Goal: Task Accomplishment & Management: Complete application form

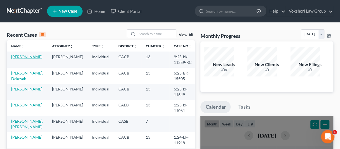
click at [17, 54] on link "[PERSON_NAME]" at bounding box center [26, 56] width 31 height 5
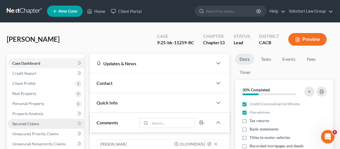
click at [22, 121] on span "Secured Claims" at bounding box center [25, 123] width 27 height 5
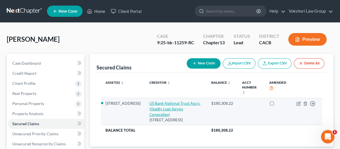
click at [177, 106] on icon "(Quality Loan Service Corporation)" at bounding box center [166, 111] width 34 height 10
select select "7"
select select "4"
select select "0"
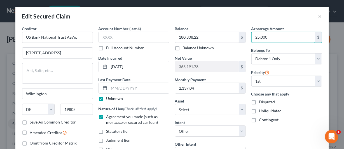
type input "25,000"
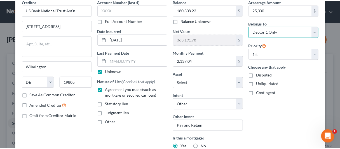
scroll to position [69, 0]
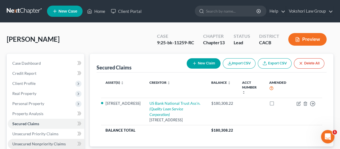
click at [32, 141] on span "Unsecured Nonpriority Claims" at bounding box center [38, 143] width 53 height 5
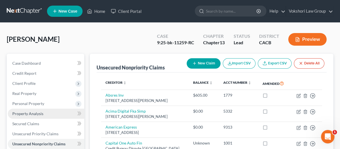
click at [26, 111] on span "Property Analysis" at bounding box center [27, 113] width 31 height 5
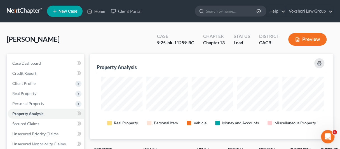
scroll to position [73, 246]
drag, startPoint x: 22, startPoint y: 93, endPoint x: 83, endPoint y: 97, distance: 62.0
click at [22, 121] on span "Secured Claims" at bounding box center [25, 123] width 27 height 5
